Goal: Navigation & Orientation: Find specific page/section

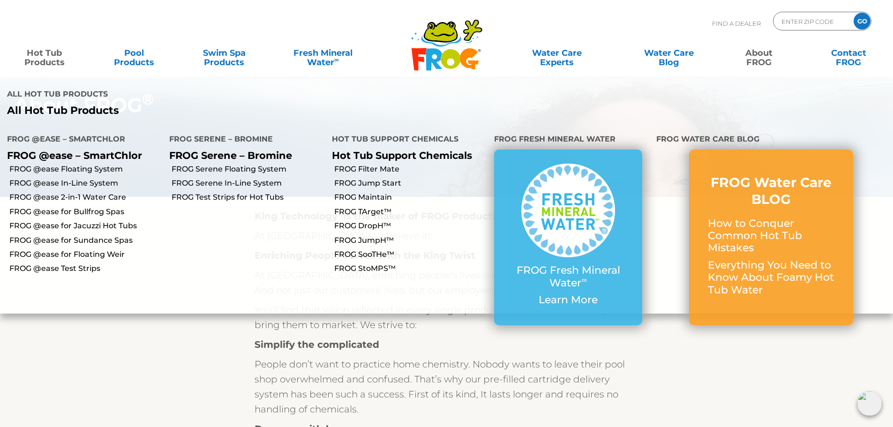
click at [46, 58] on link "Hot Tub Products" at bounding box center [44, 53] width 70 height 19
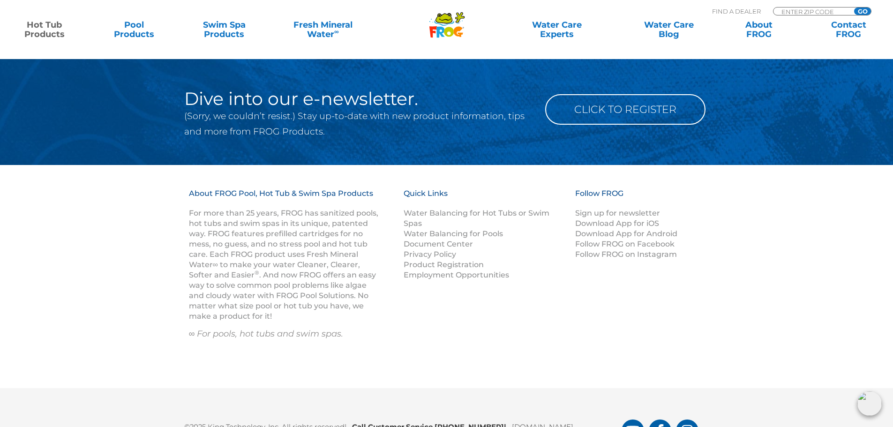
scroll to position [3116, 0]
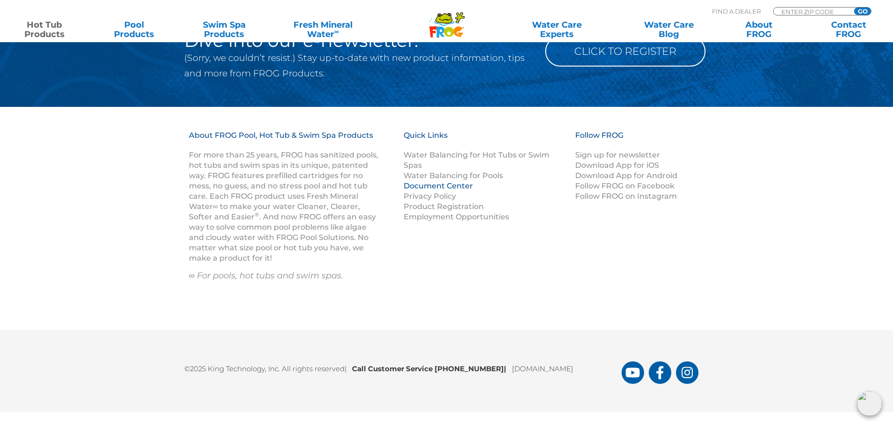
click at [407, 186] on link "Document Center" at bounding box center [437, 185] width 69 height 9
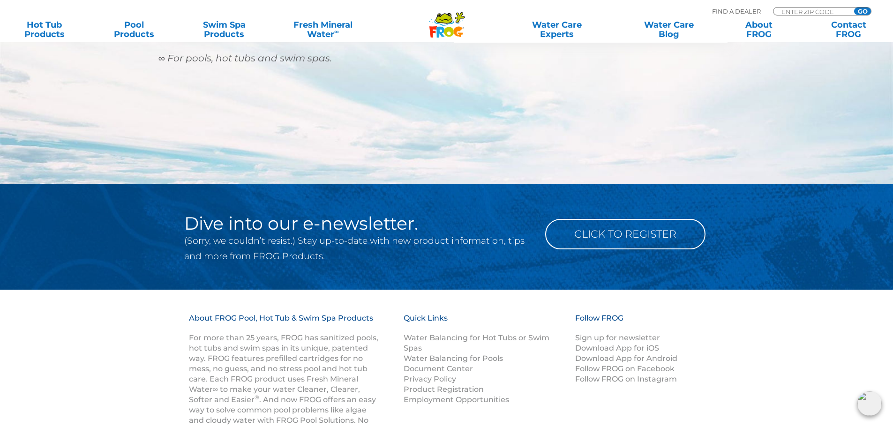
scroll to position [1058, 0]
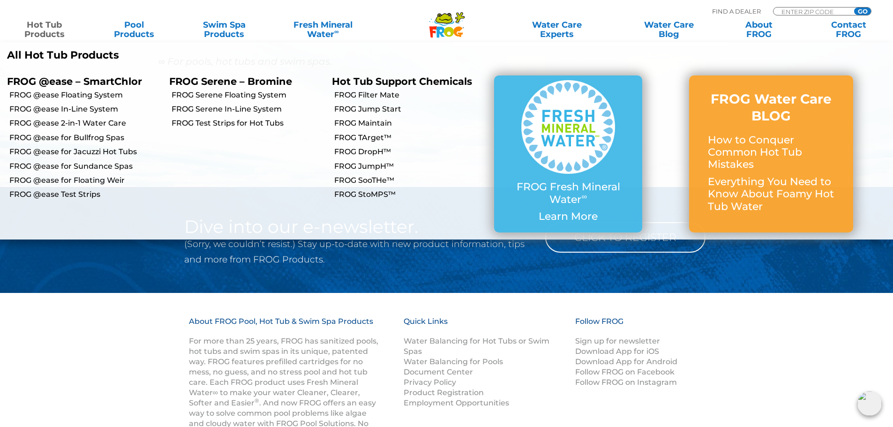
click at [77, 58] on p "All Hot Tub Products" at bounding box center [223, 55] width 432 height 12
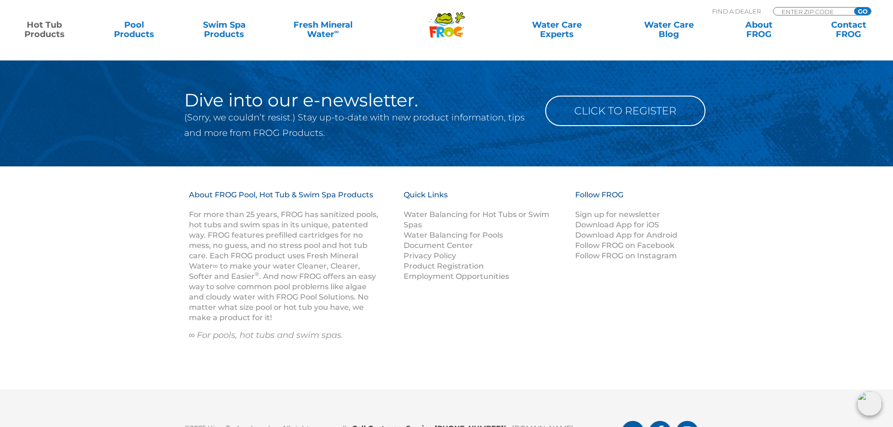
scroll to position [3116, 0]
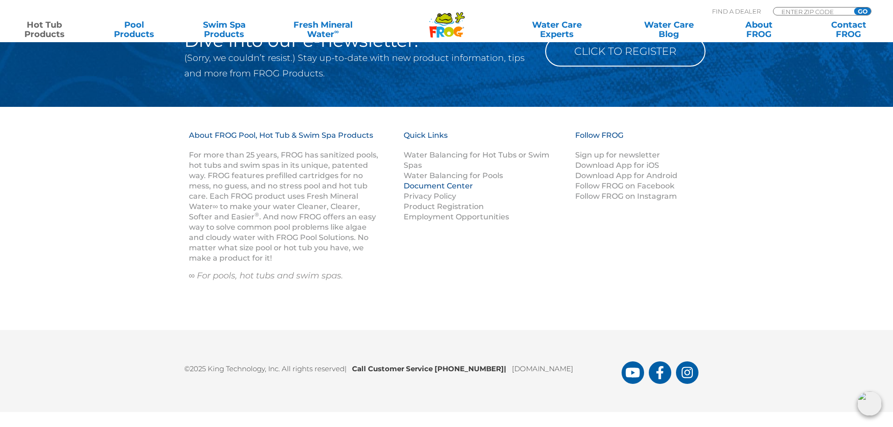
click at [430, 182] on link "Document Center" at bounding box center [437, 185] width 69 height 9
